Goal: Transaction & Acquisition: Purchase product/service

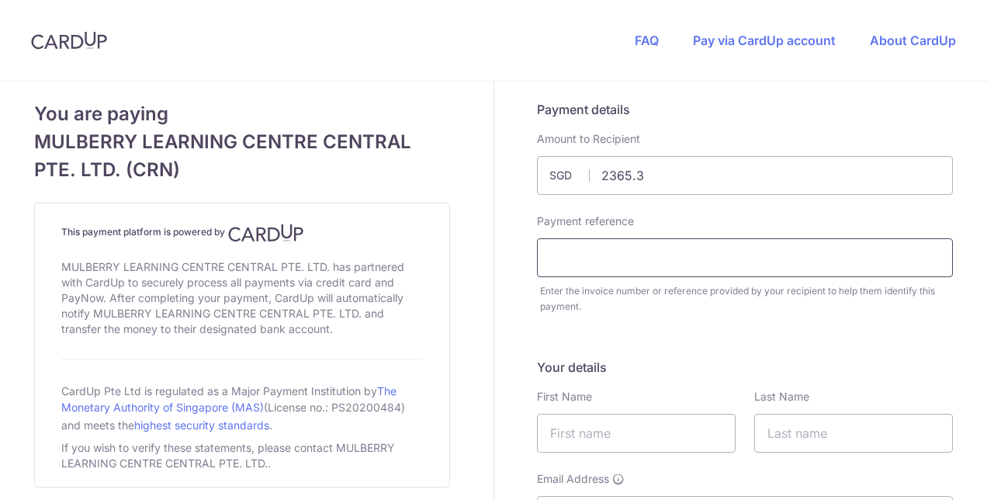
type input "2365.30"
click at [606, 266] on input "text" at bounding box center [745, 257] width 416 height 39
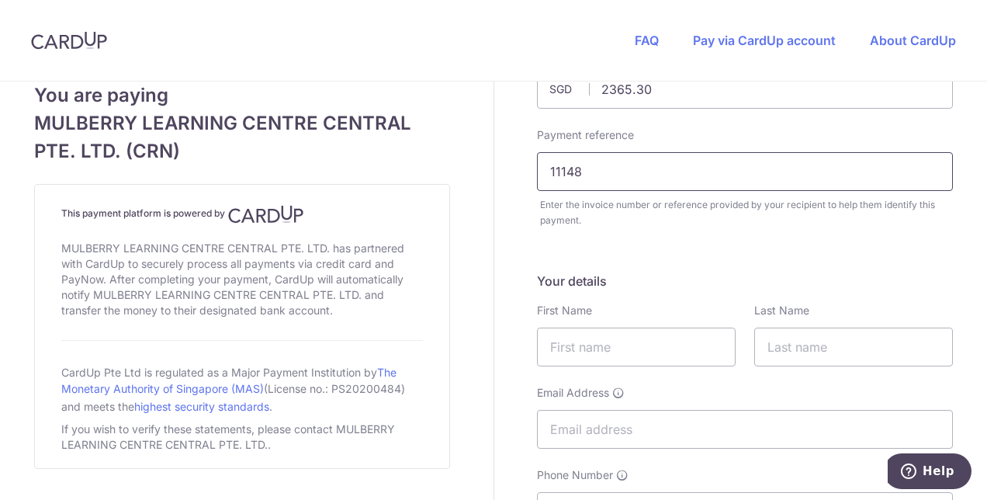
scroll to position [155, 0]
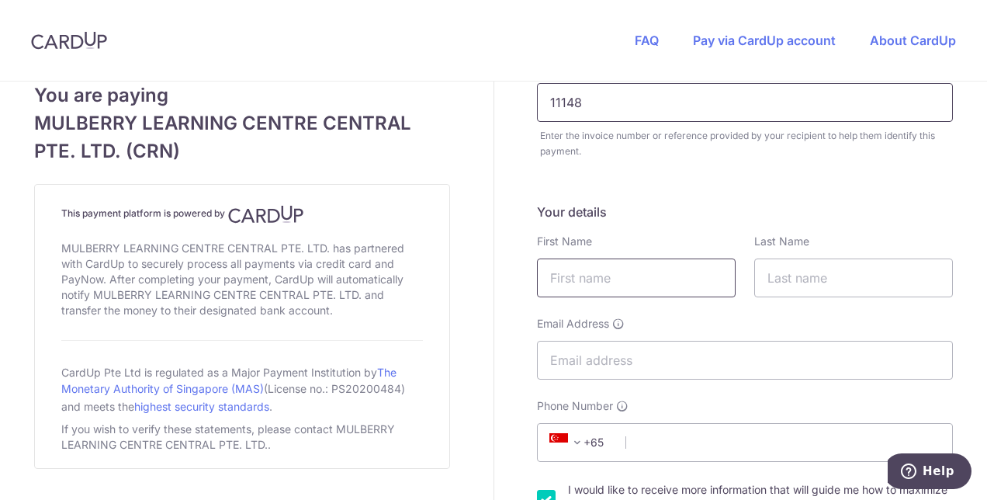
type input "11148"
drag, startPoint x: 585, startPoint y: 281, endPoint x: 556, endPoint y: 314, distance: 44.5
click at [585, 279] on input "text" at bounding box center [636, 277] width 199 height 39
type input "[PERSON_NAME]"
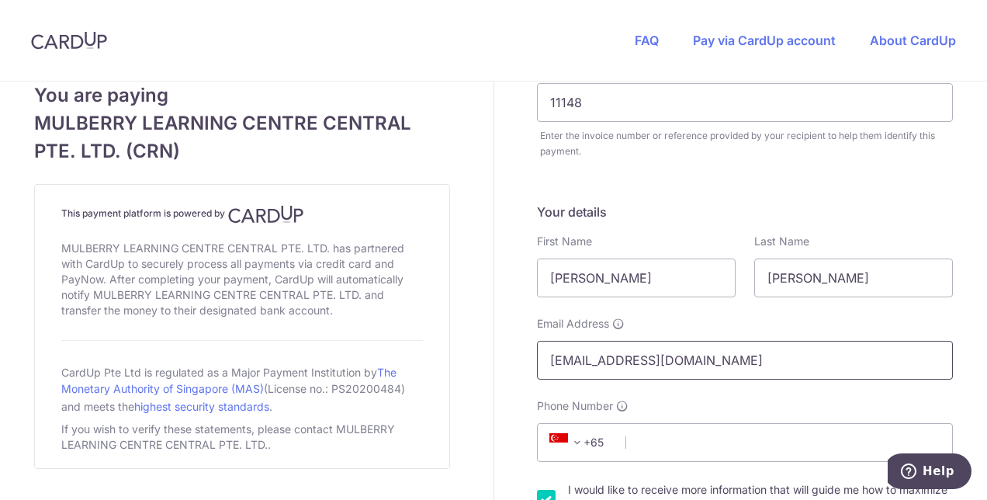
type input "[EMAIL_ADDRESS][DOMAIN_NAME]"
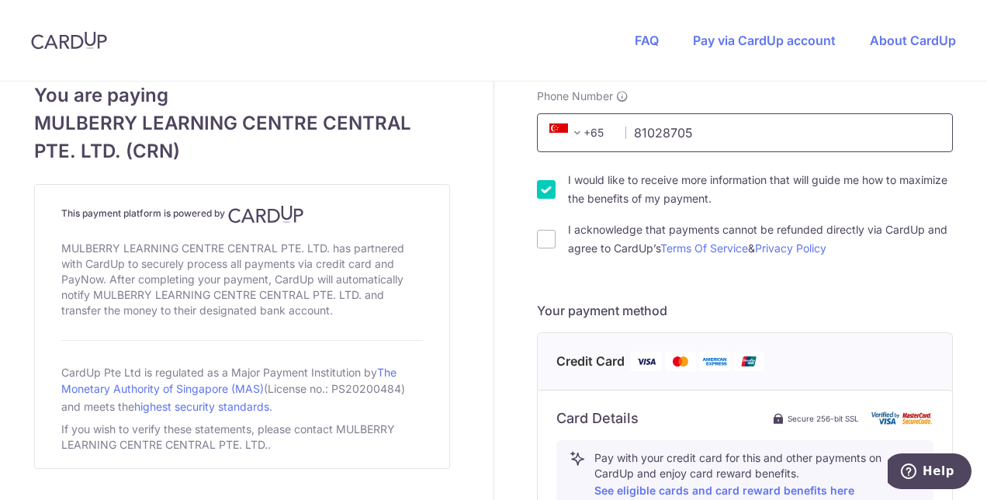
scroll to position [466, 0]
type input "81028705"
click at [539, 179] on input "I would like to receive more information that will guide me how to maximize the…" at bounding box center [546, 188] width 19 height 19
checkbox input "false"
click at [542, 232] on input "I acknowledge that payments cannot be refunded directly via CardUp and agree to…" at bounding box center [546, 238] width 19 height 19
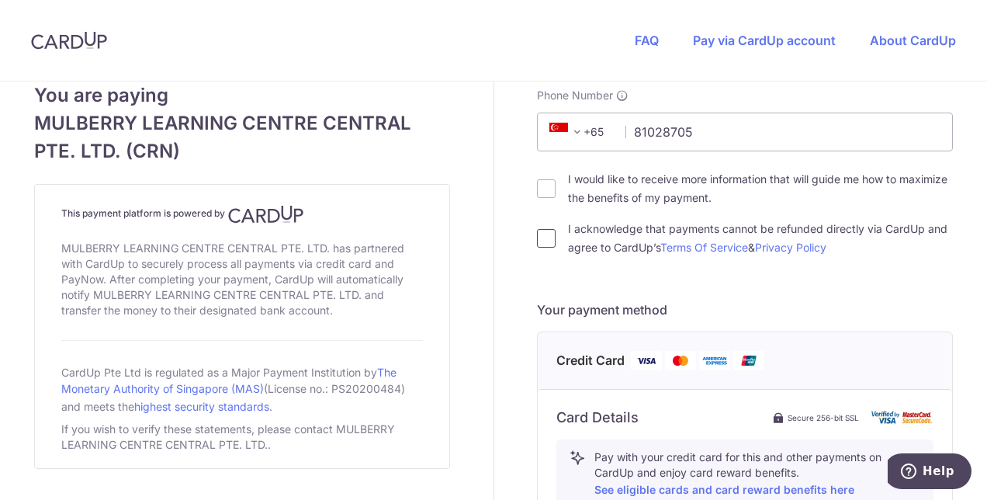
checkbox input "true"
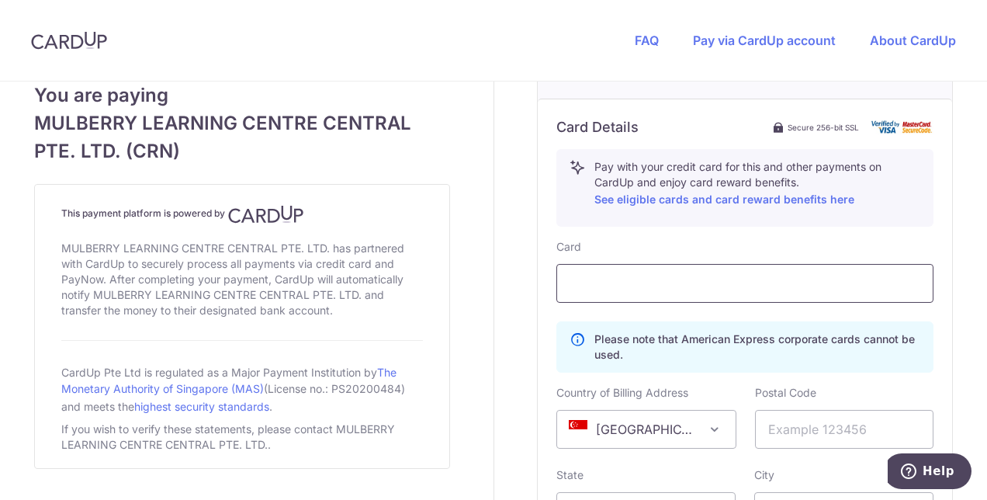
scroll to position [776, 0]
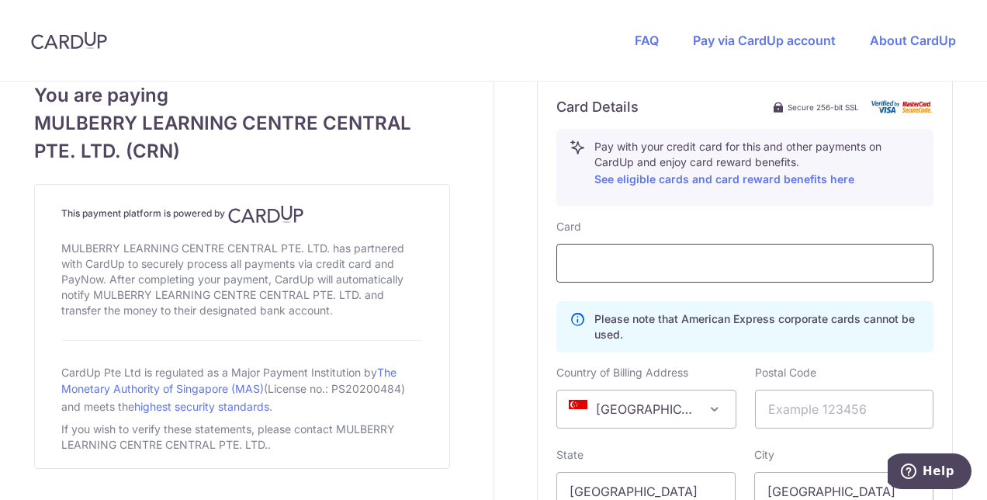
click at [642, 272] on div at bounding box center [744, 263] width 377 height 39
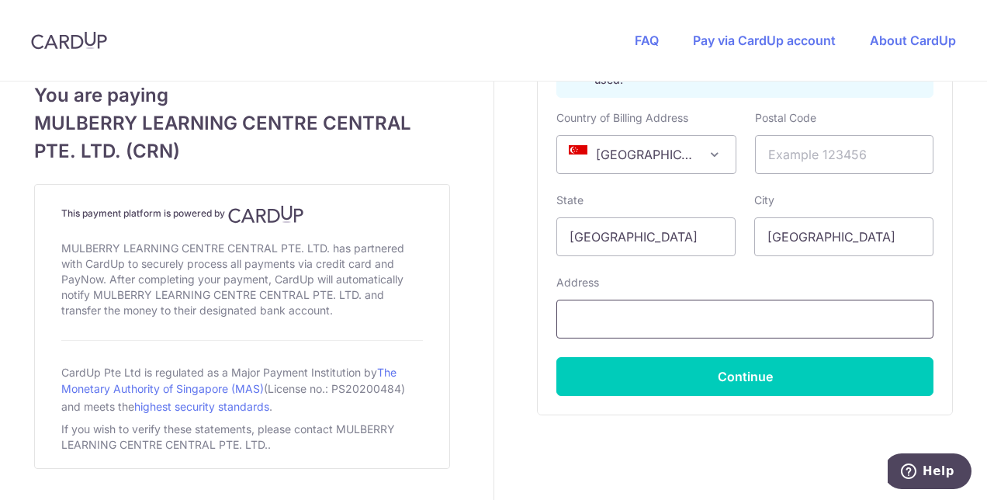
scroll to position [1075, 0]
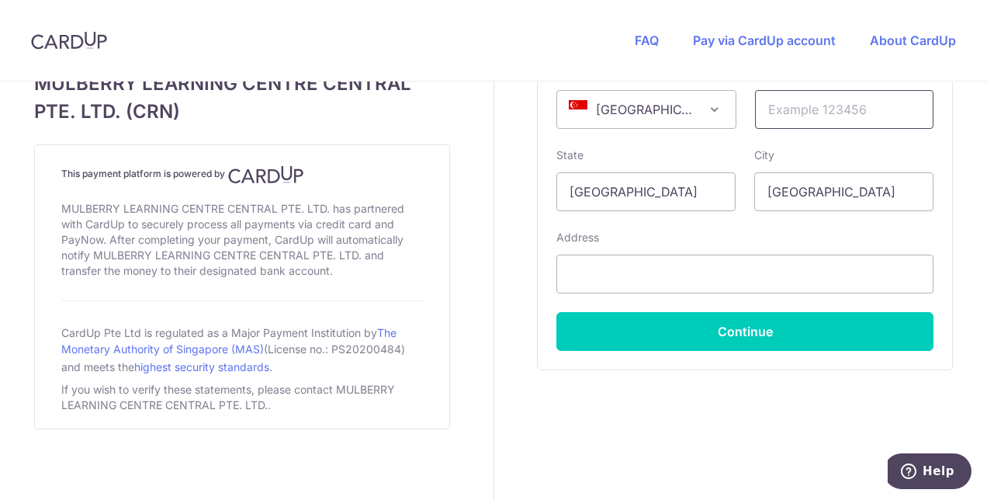
click at [823, 93] on input "text" at bounding box center [844, 109] width 179 height 39
type input "259801"
click at [673, 270] on input "text" at bounding box center [744, 274] width 377 height 39
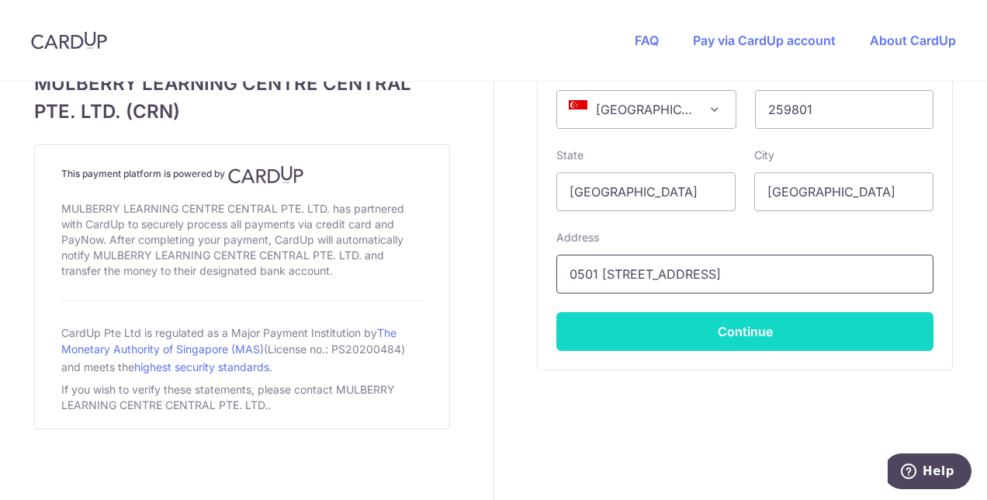
type input "0501 [STREET_ADDRESS]"
click at [748, 338] on button "Continue" at bounding box center [744, 331] width 377 height 39
type input "**** 5033"
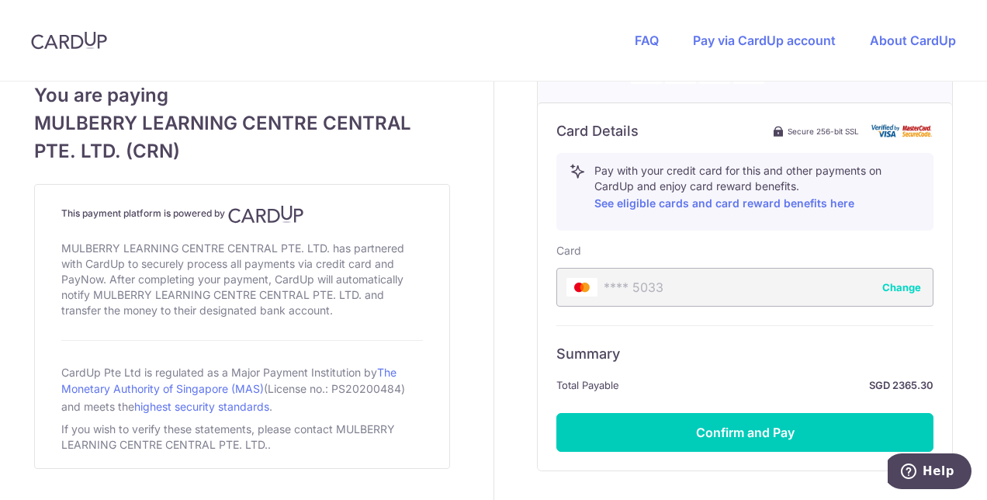
scroll to position [798, 0]
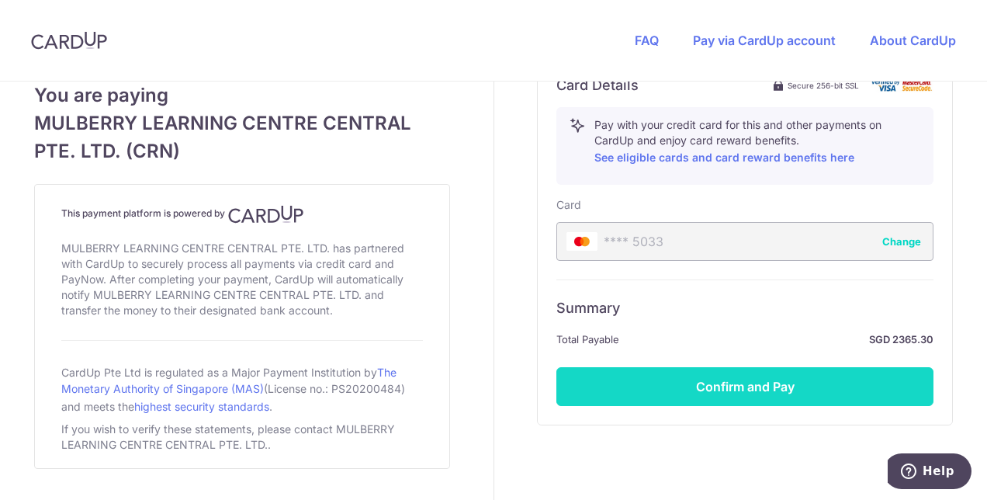
click at [745, 367] on button "Confirm and Pay" at bounding box center [744, 386] width 377 height 39
